Goal: Information Seeking & Learning: Learn about a topic

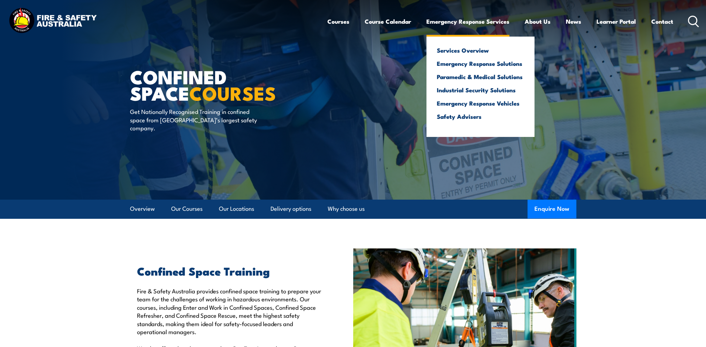
click at [451, 23] on link "Emergency Response Services" at bounding box center [467, 21] width 83 height 18
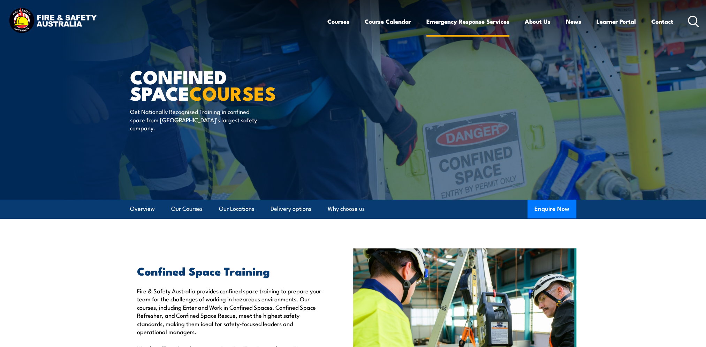
click at [453, 21] on link "Emergency Response Services" at bounding box center [467, 21] width 83 height 18
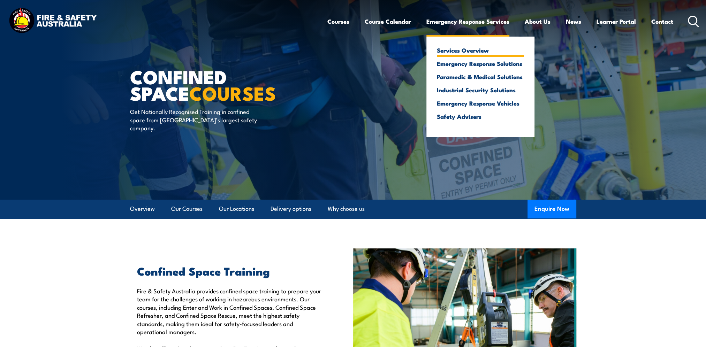
click at [465, 49] on link "Services Overview" at bounding box center [480, 50] width 87 height 6
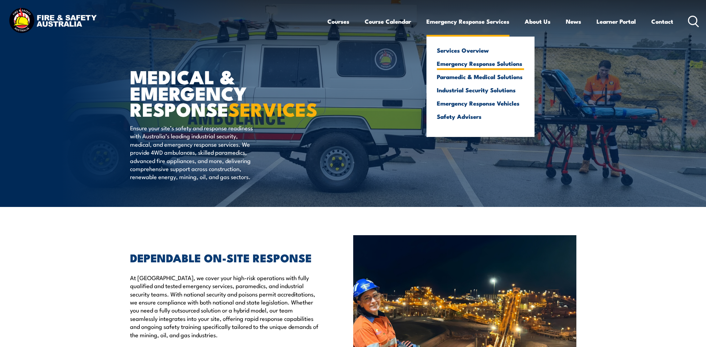
click at [476, 65] on link "Emergency Response Solutions" at bounding box center [480, 63] width 87 height 6
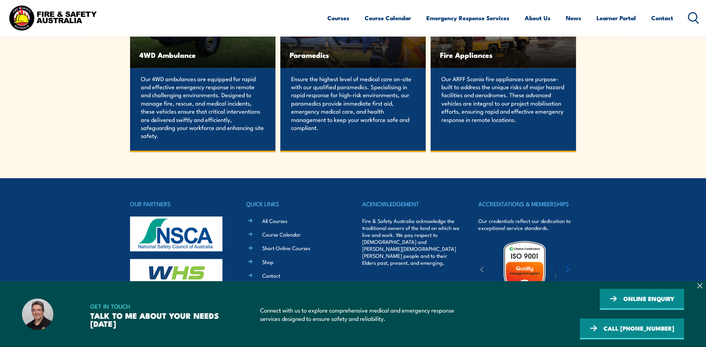
scroll to position [1508, 0]
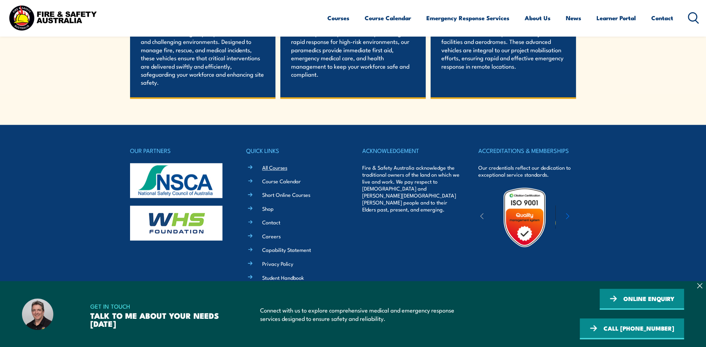
click at [268, 170] on link "All Courses" at bounding box center [274, 167] width 25 height 7
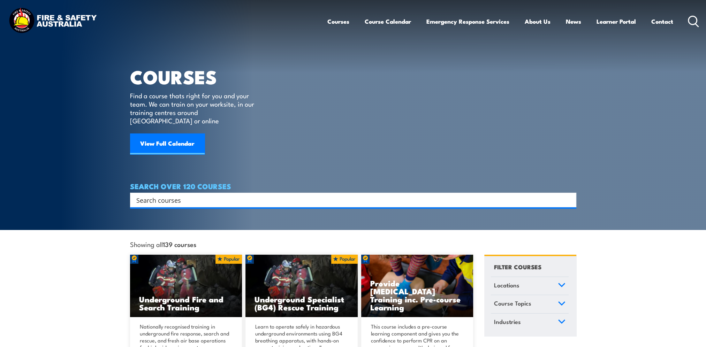
click at [308, 195] on input "Search input" at bounding box center [348, 200] width 425 height 10
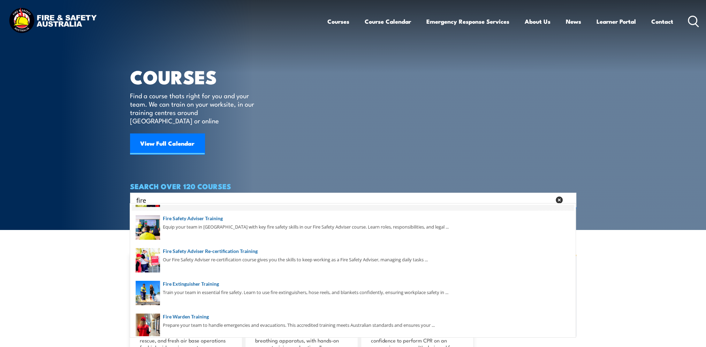
scroll to position [105, 0]
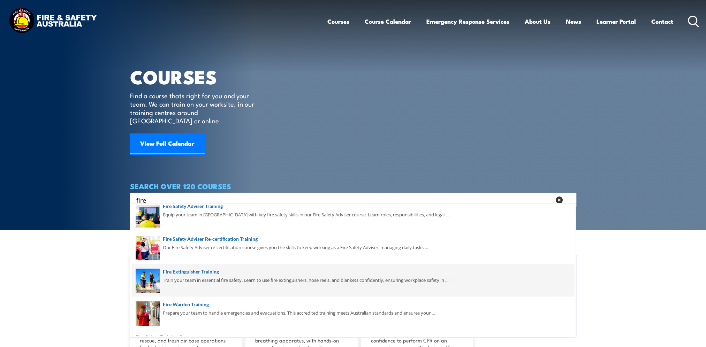
type input "fire"
click at [250, 278] on span at bounding box center [353, 280] width 442 height 33
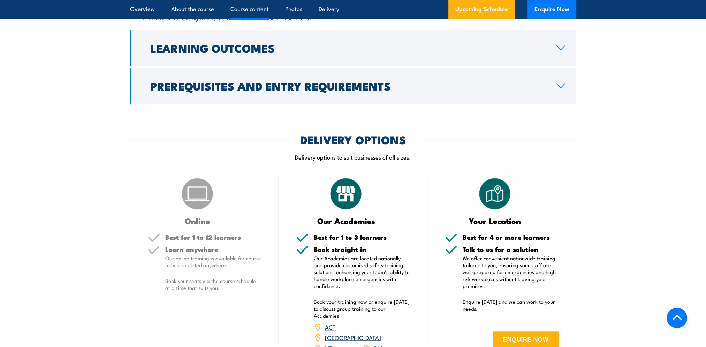
scroll to position [802, 0]
